Goal: Navigation & Orientation: Find specific page/section

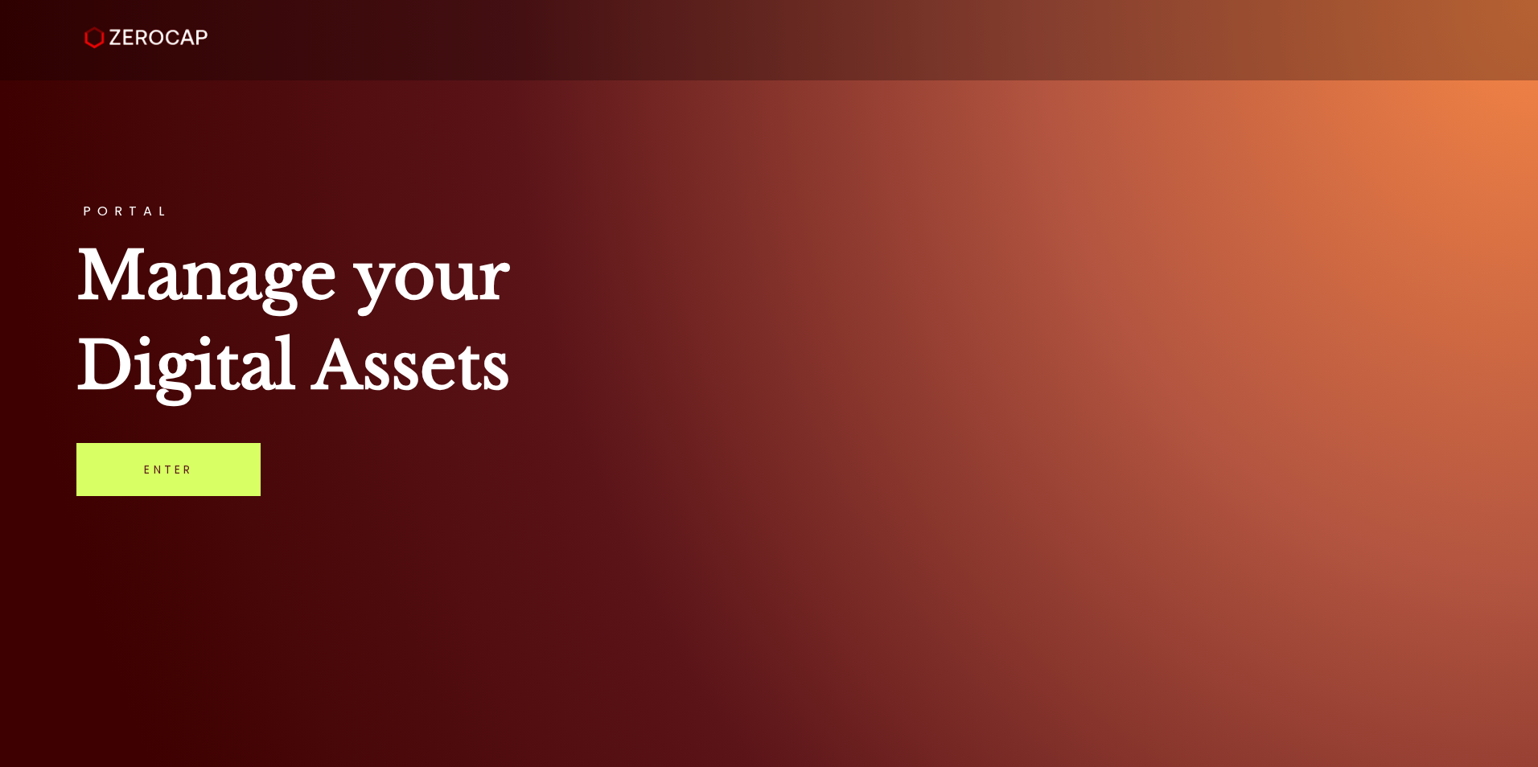
click at [166, 479] on link "Enter" at bounding box center [168, 469] width 184 height 53
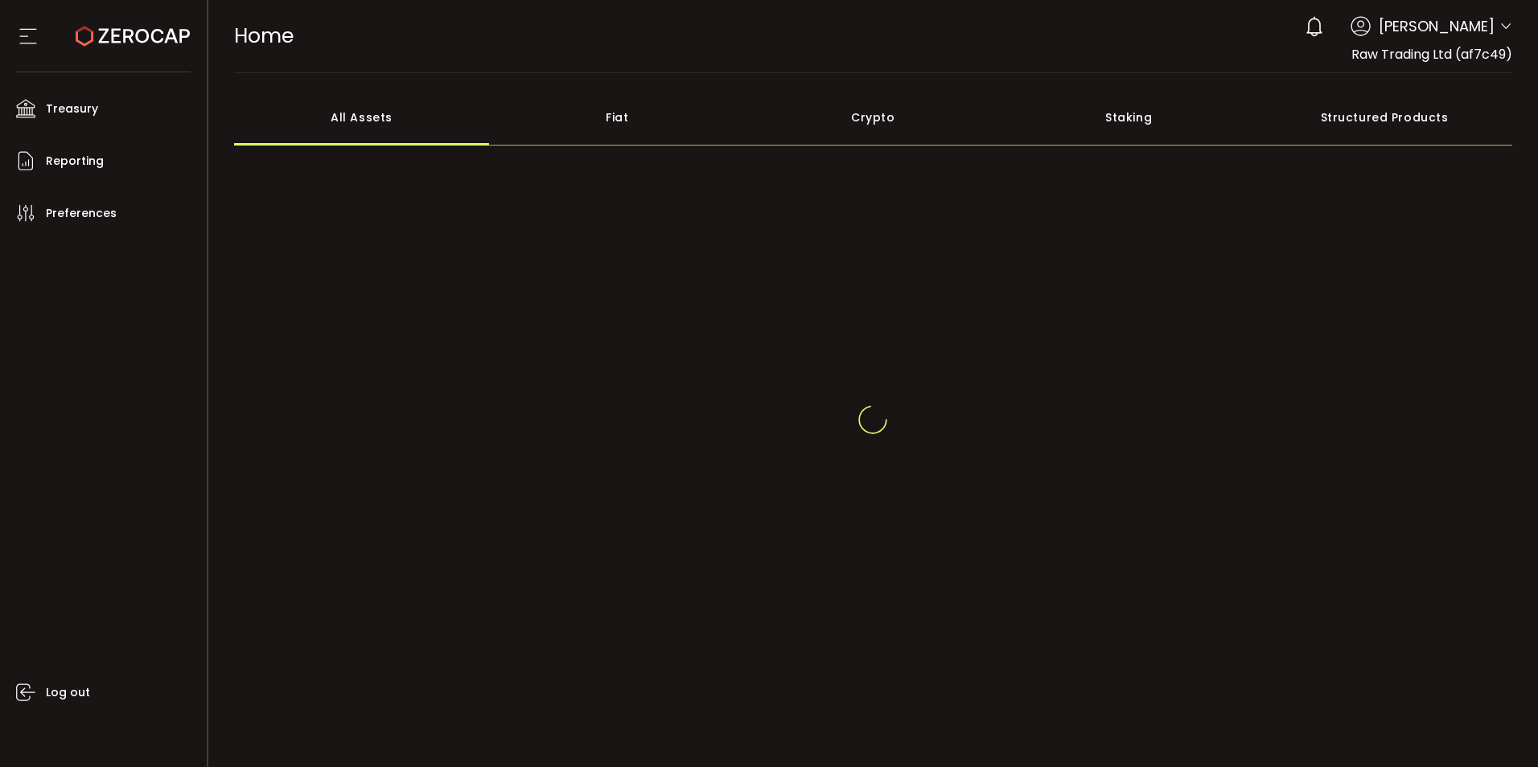
click at [1502, 27] on icon at bounding box center [1505, 26] width 13 height 13
click at [1499, 34] on span at bounding box center [1505, 27] width 13 height 16
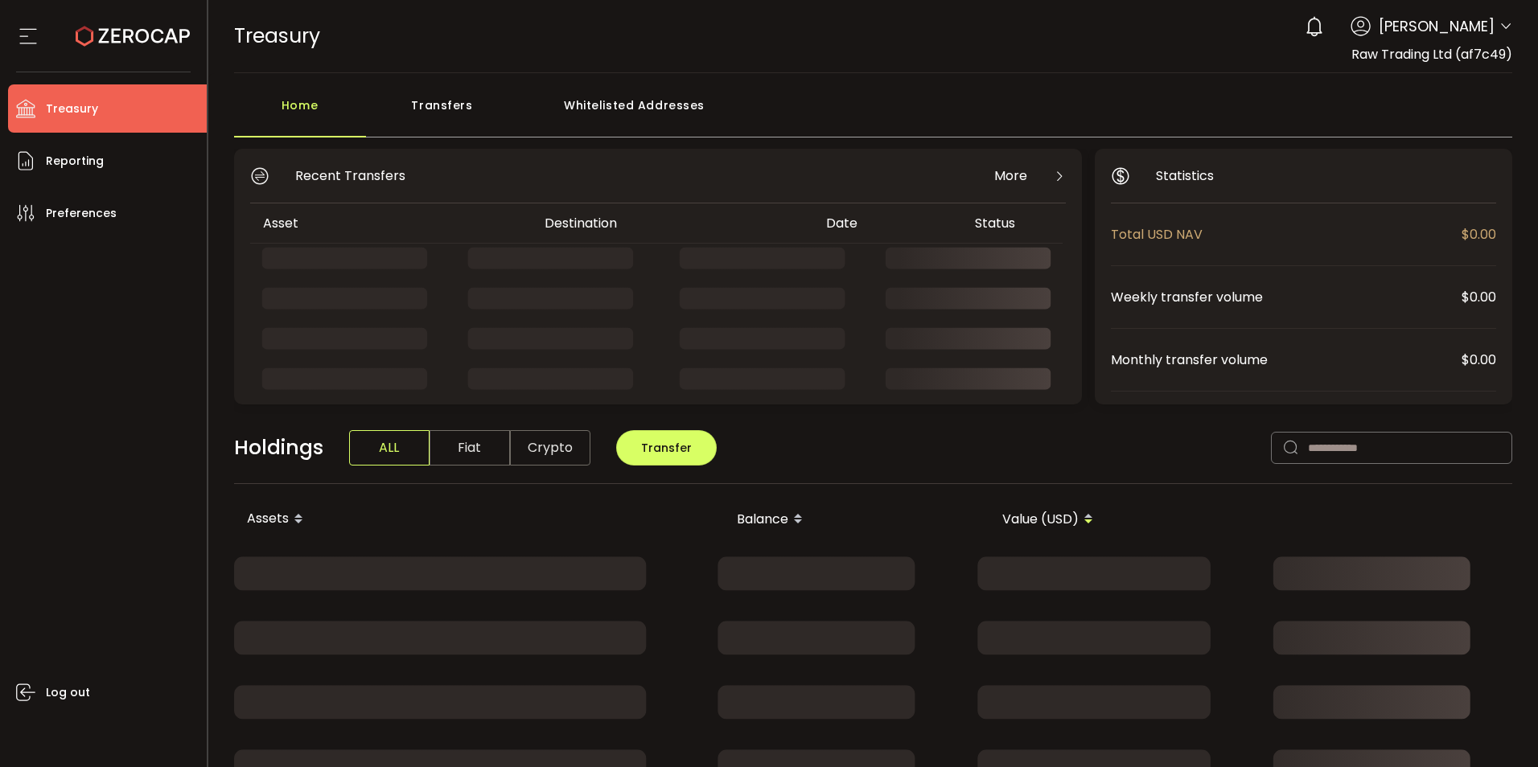
click at [1502, 21] on icon at bounding box center [1505, 26] width 13 height 13
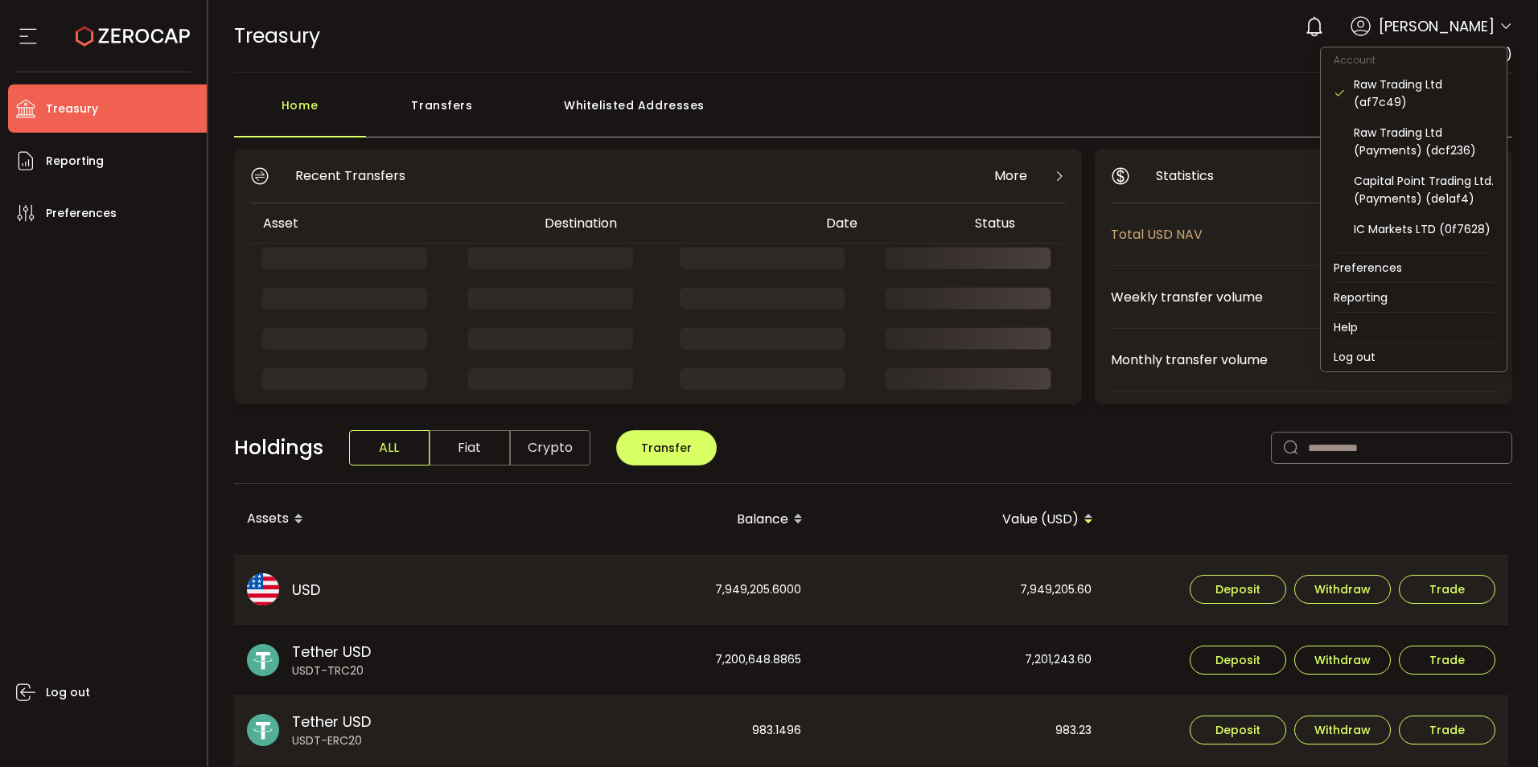
click at [1499, 27] on icon at bounding box center [1505, 26] width 13 height 13
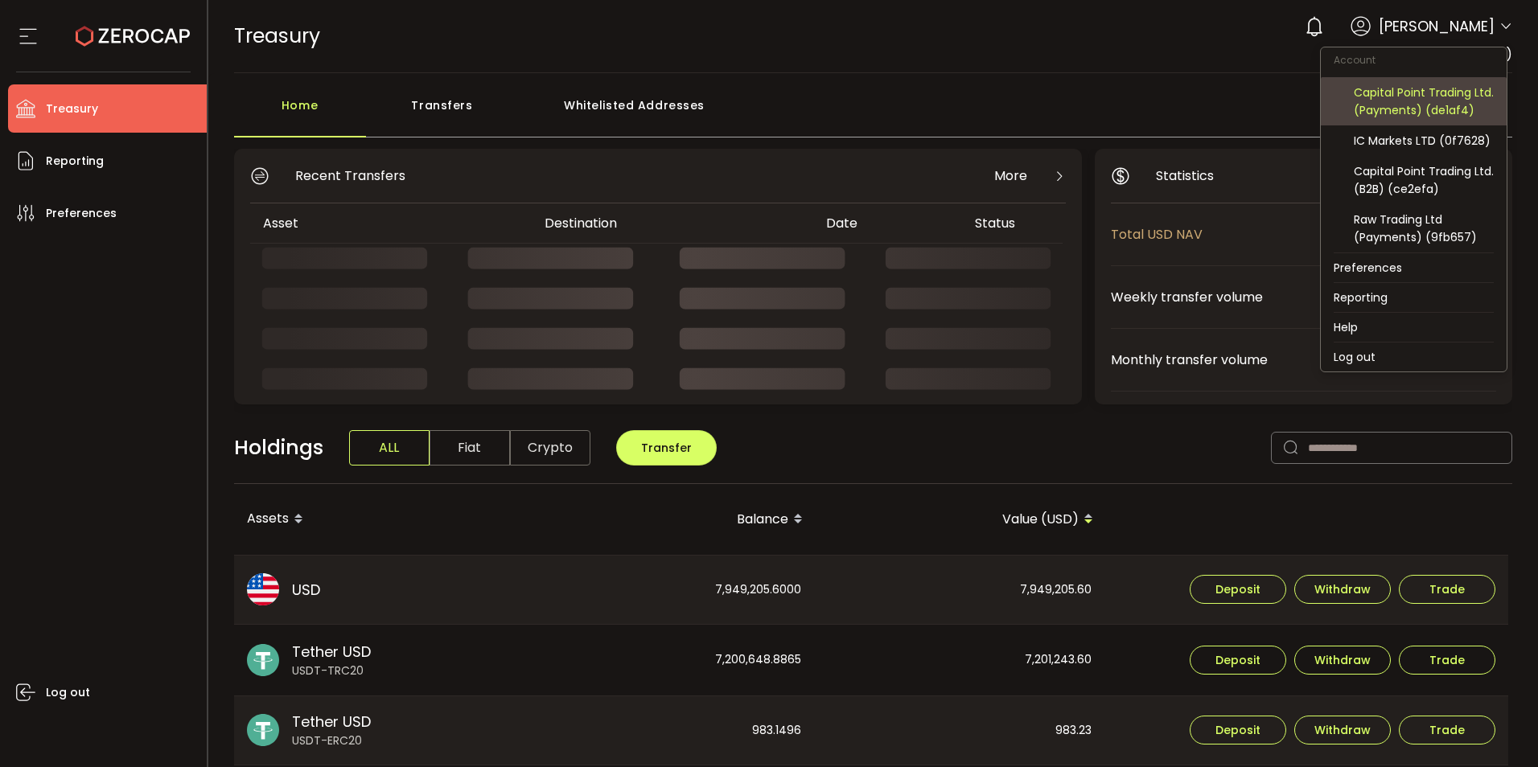
scroll to position [106, 0]
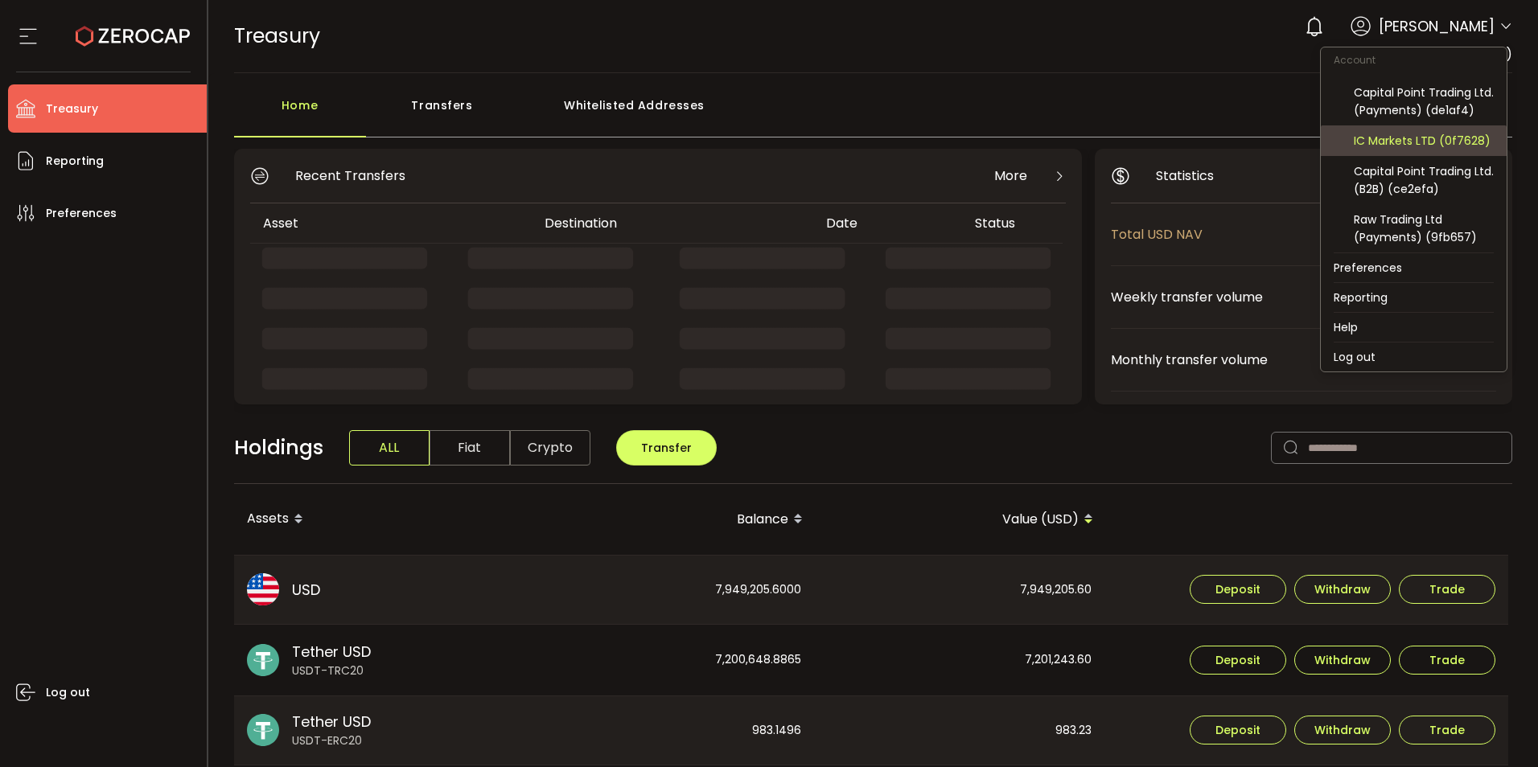
click at [1422, 144] on div "IC Markets LTD (0f7628)" at bounding box center [1424, 141] width 140 height 18
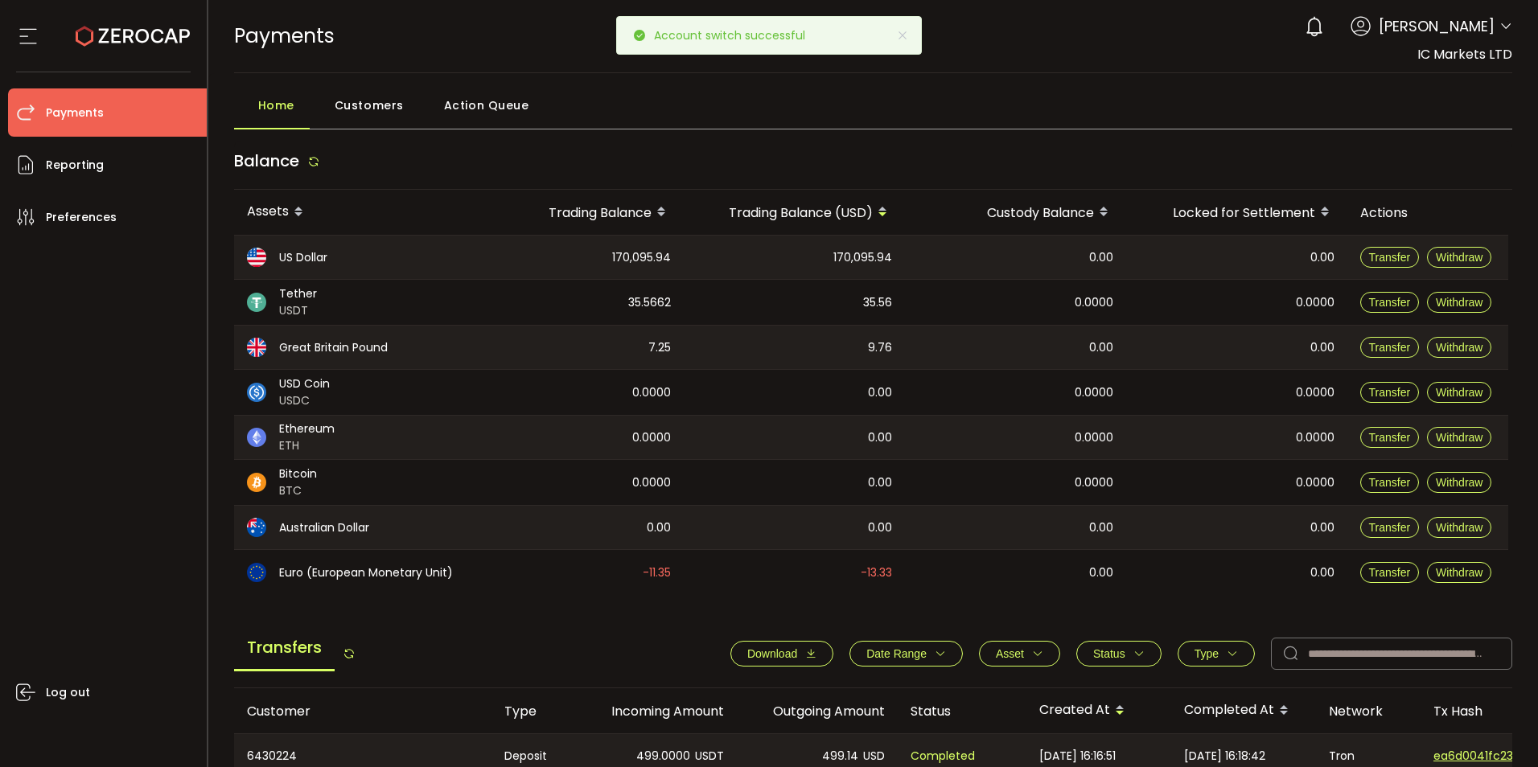
click at [1022, 74] on main "Home Customers Action Queue Balance Assets Trading Balance Trading Balance (USD…" at bounding box center [873, 663] width 1330 height 1181
